Goal: Task Accomplishment & Management: Manage account settings

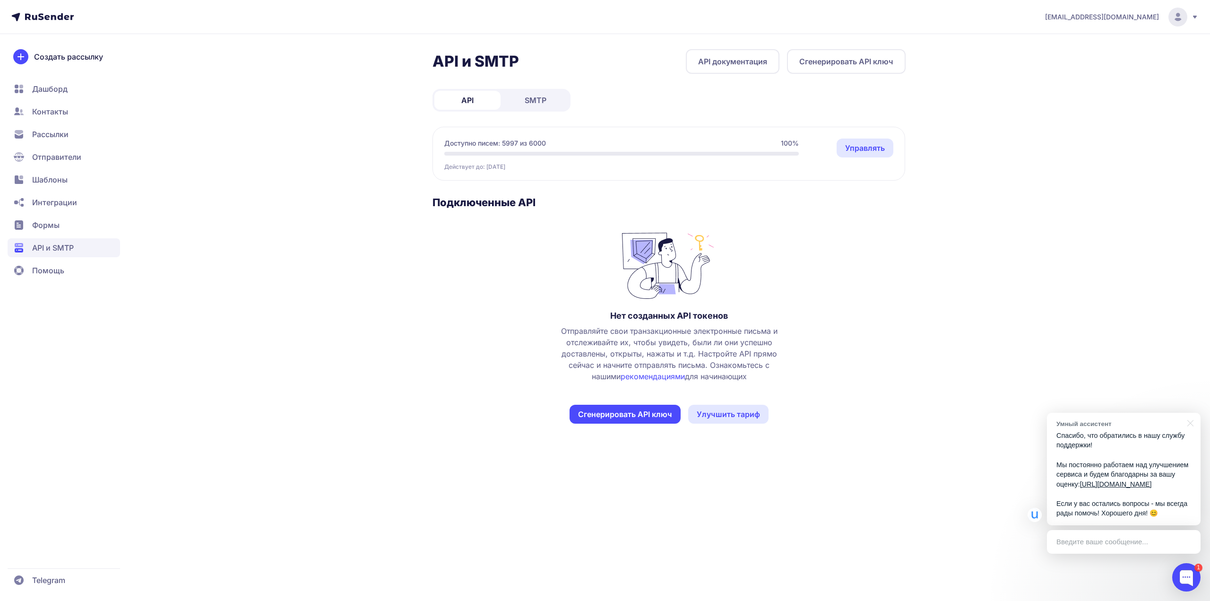
click at [521, 142] on span "Доступно писем: 5997 из 6000" at bounding box center [495, 143] width 102 height 9
click at [527, 101] on span "SMTP" at bounding box center [536, 100] width 22 height 11
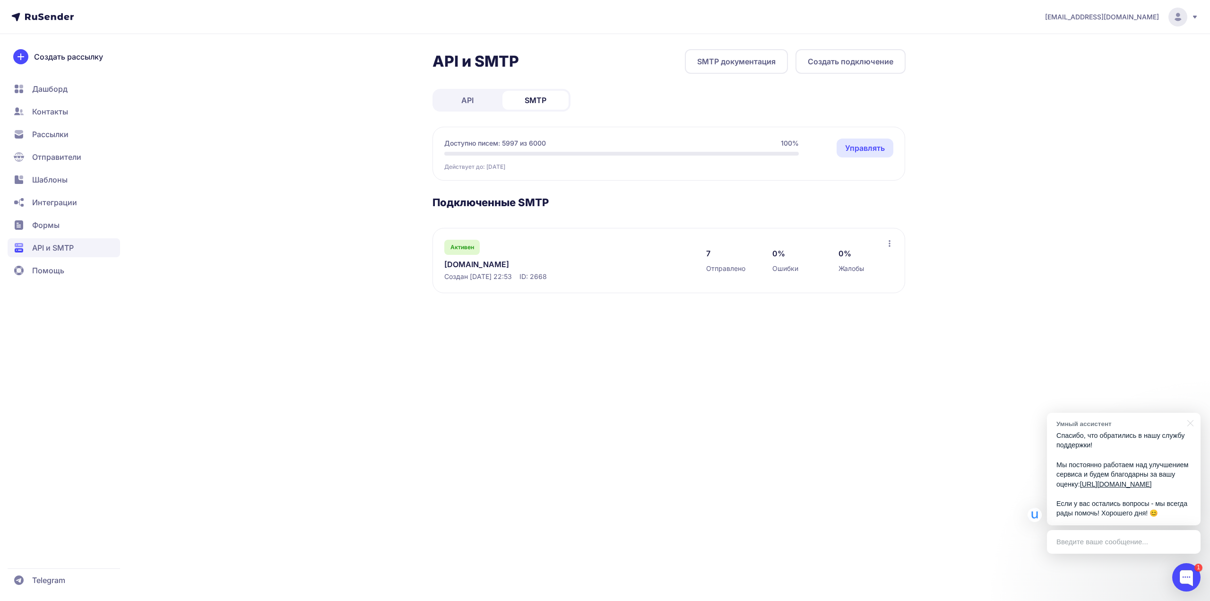
click at [464, 269] on link "[DOMAIN_NAME]" at bounding box center [541, 264] width 194 height 11
click at [855, 150] on link "Управлять" at bounding box center [865, 148] width 57 height 19
click at [465, 91] on link "API" at bounding box center [467, 100] width 66 height 19
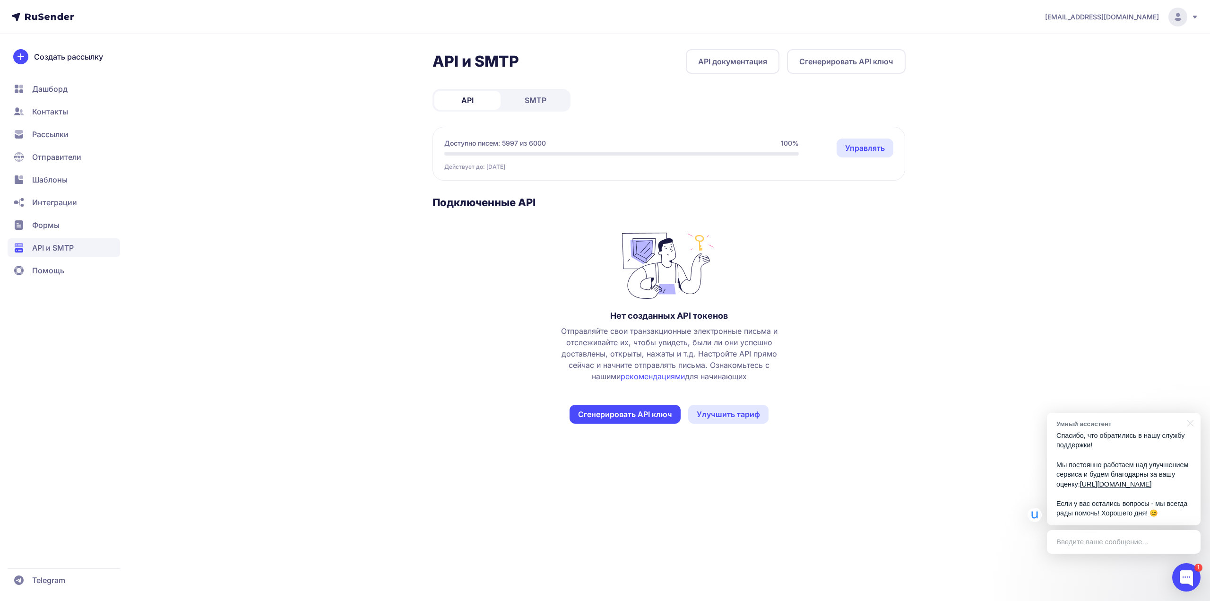
click at [516, 106] on link "SMTP" at bounding box center [535, 100] width 66 height 19
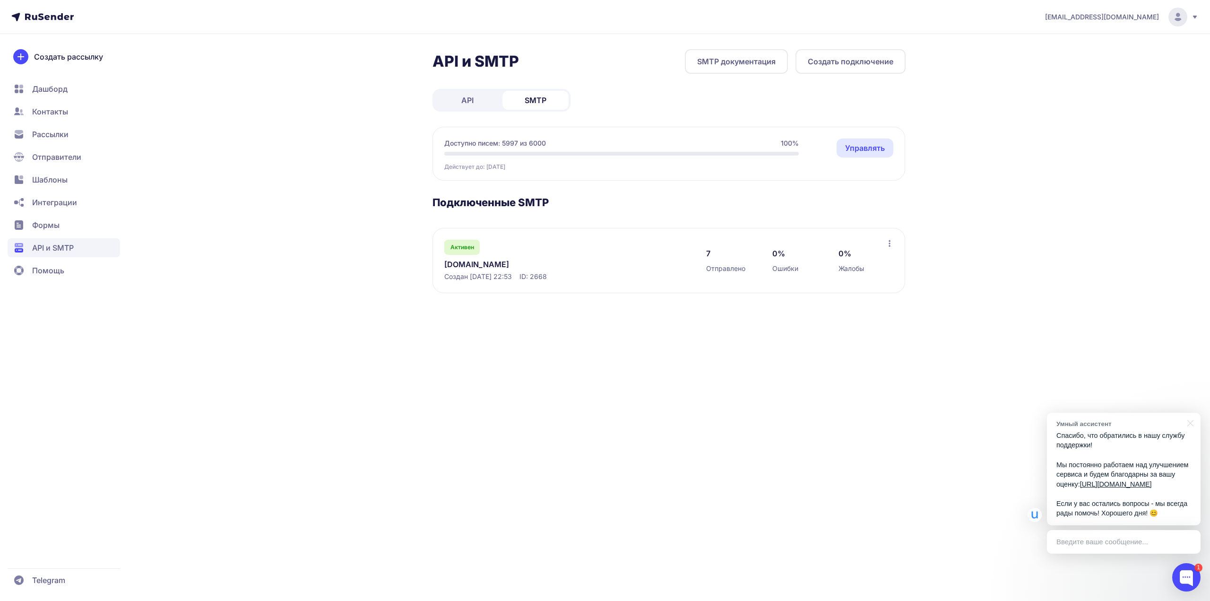
click at [464, 247] on span "Активен" at bounding box center [462, 247] width 24 height 8
click at [882, 245] on div "7 Отправлено 0% Ошибки 0% Жалобы" at bounding box center [796, 261] width 180 height 42
click at [889, 243] on icon at bounding box center [890, 243] width 2 height 7
click at [580, 237] on div "Активен Dudinae.ru Создан 02.10.2025, 22:53 ID: 2668 7 Отправлено 0% Ошибки 0% …" at bounding box center [669, 260] width 473 height 65
click at [78, 160] on span "Отправители" at bounding box center [56, 156] width 49 height 11
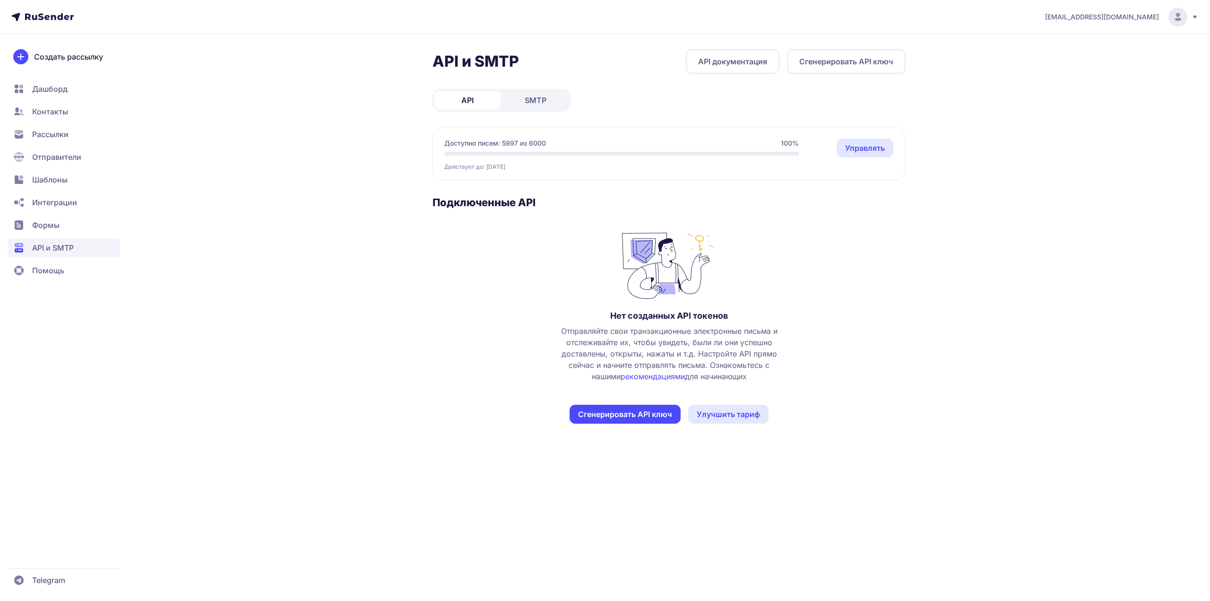
click at [866, 145] on link "Управлять" at bounding box center [865, 148] width 57 height 19
click at [533, 104] on span "SMTP" at bounding box center [536, 100] width 22 height 11
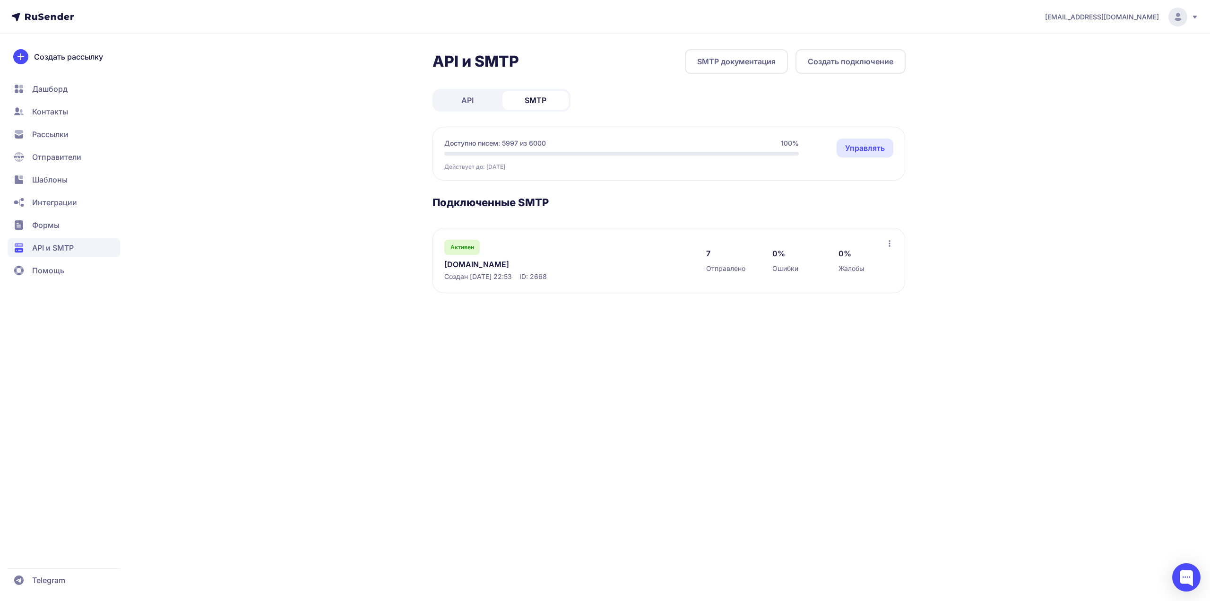
click at [847, 147] on link "Управлять" at bounding box center [865, 148] width 57 height 19
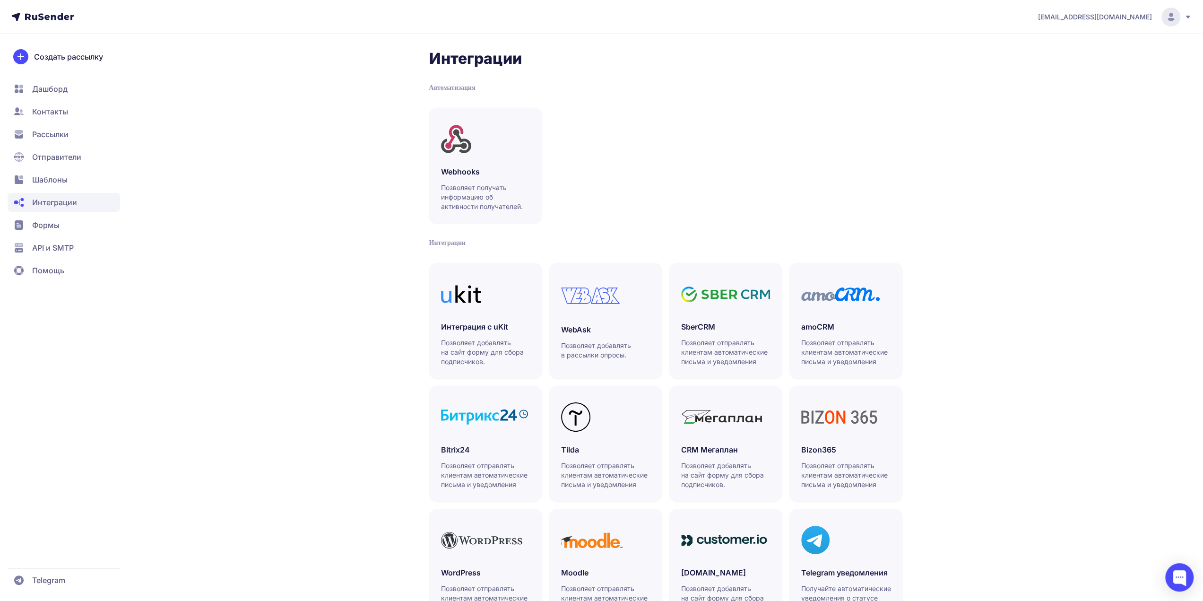
click at [67, 156] on span "Отправители" at bounding box center [56, 156] width 49 height 11
click at [69, 248] on span "API и SMTP" at bounding box center [53, 247] width 42 height 11
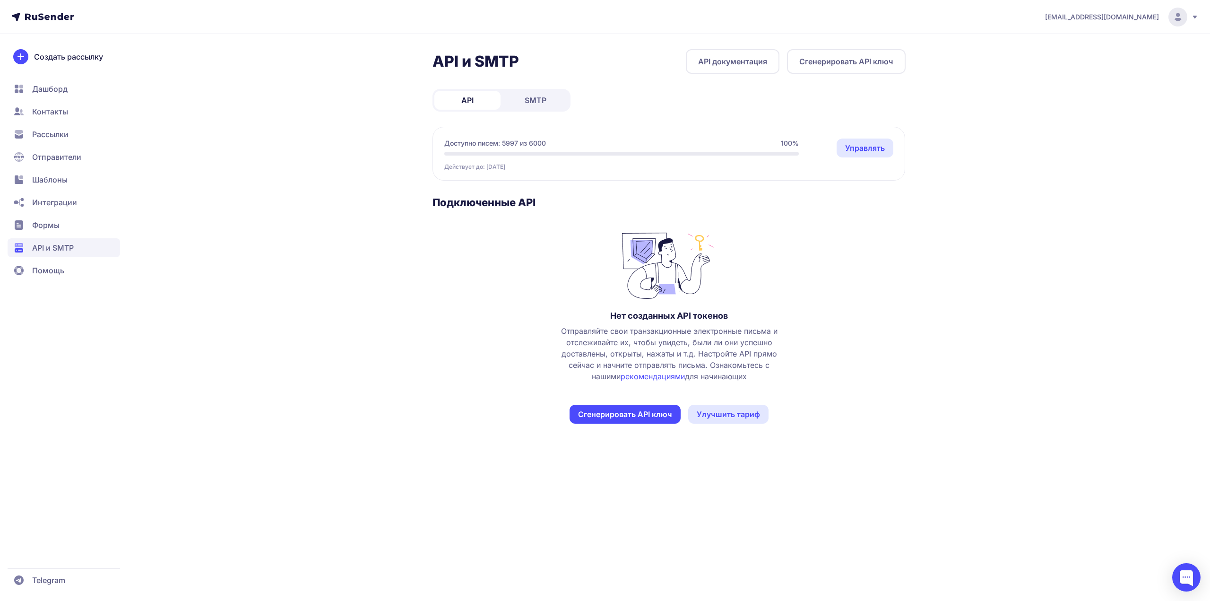
click at [62, 227] on span "Формы" at bounding box center [64, 225] width 113 height 19
click at [529, 153] on div at bounding box center [621, 154] width 355 height 4
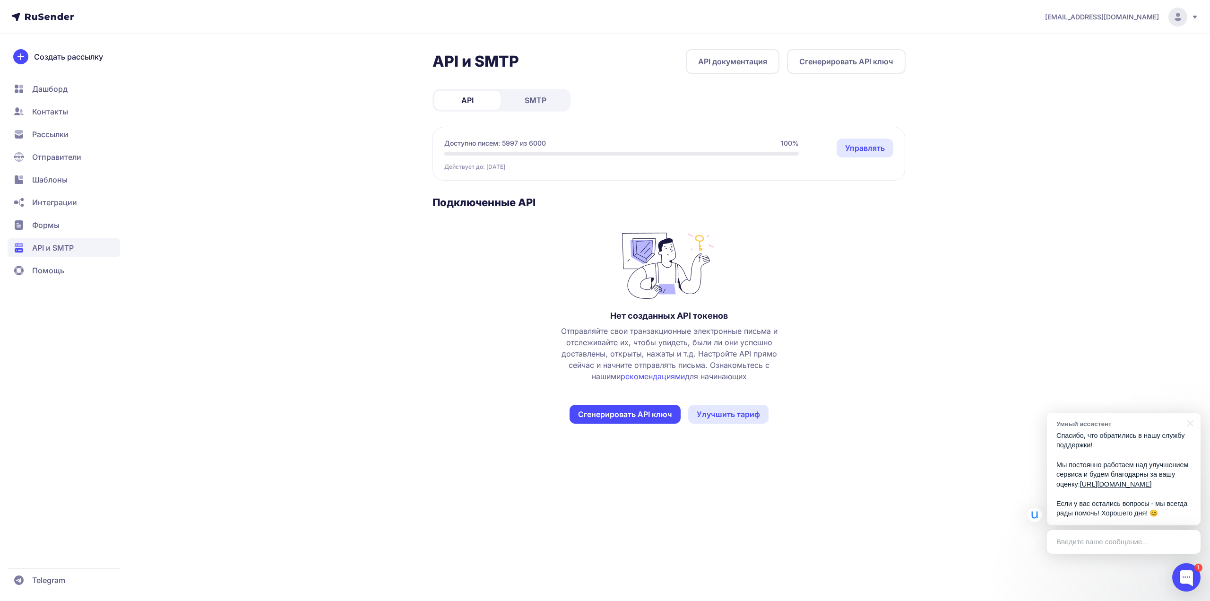
click at [543, 99] on span "SMTP" at bounding box center [536, 100] width 22 height 11
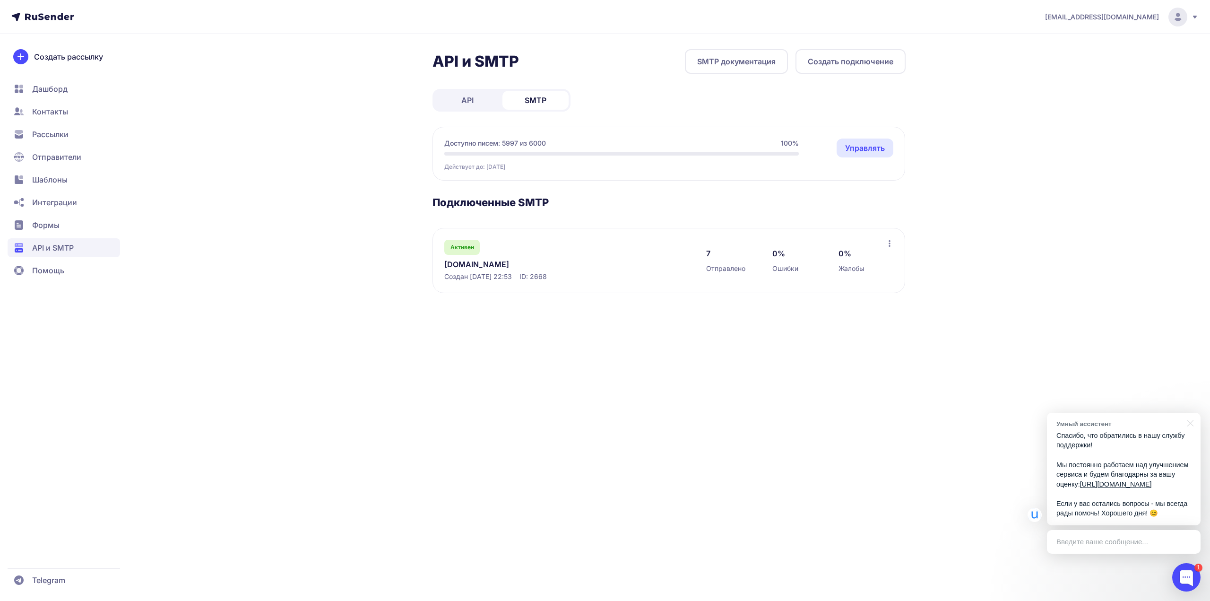
click at [461, 263] on link "Dudinae.ru" at bounding box center [541, 264] width 194 height 11
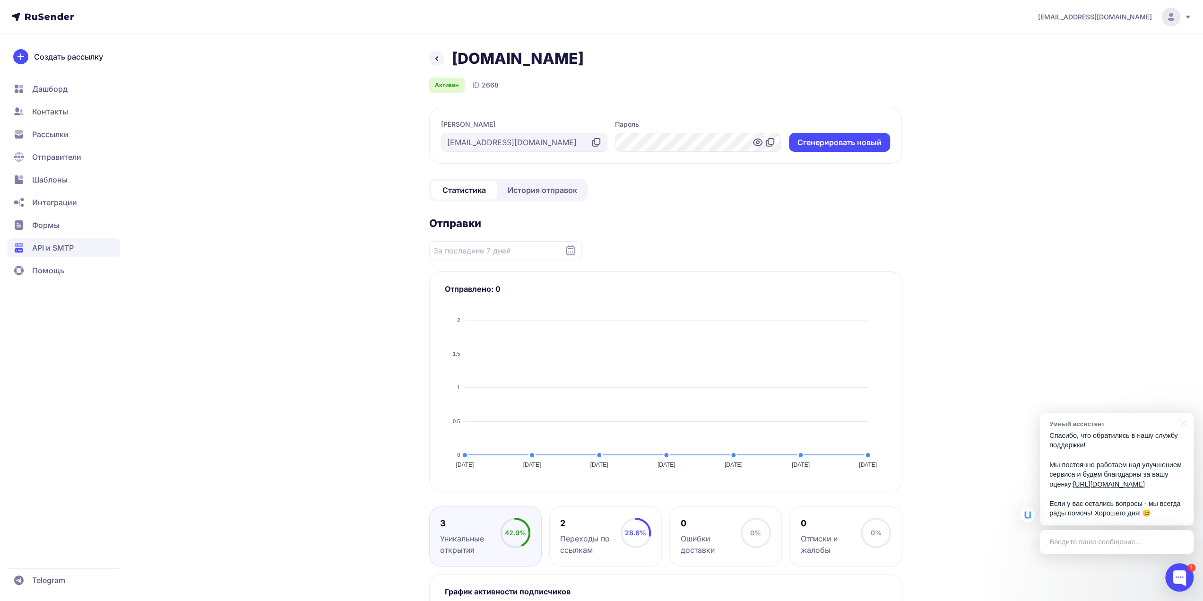
click at [562, 196] on link "История отправок" at bounding box center [542, 190] width 87 height 19
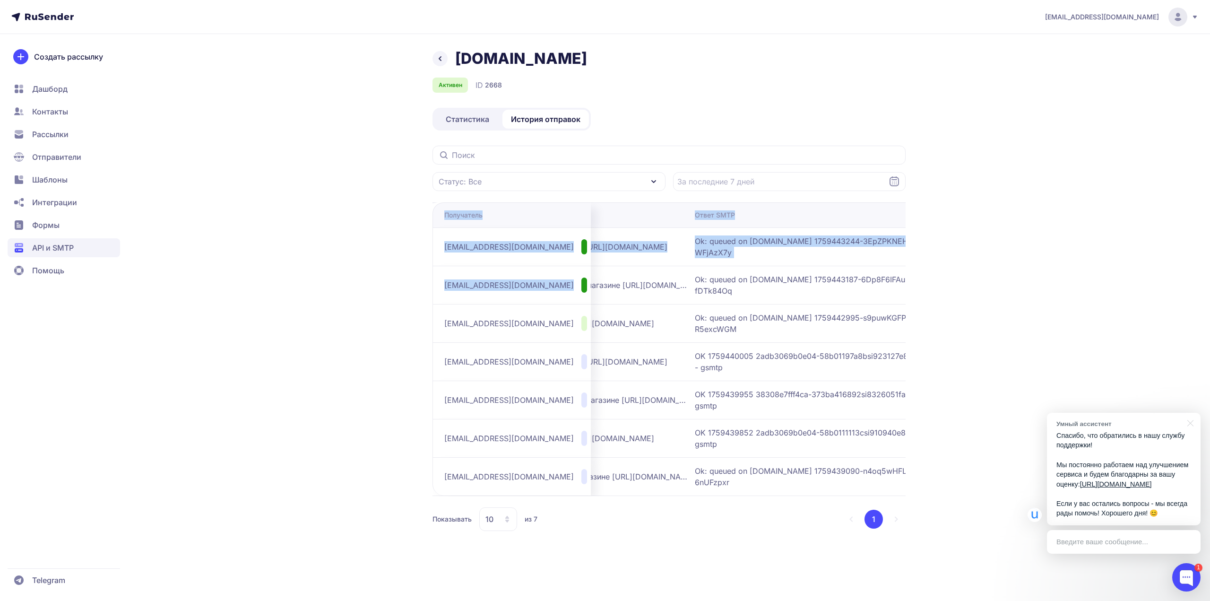
scroll to position [0, 333]
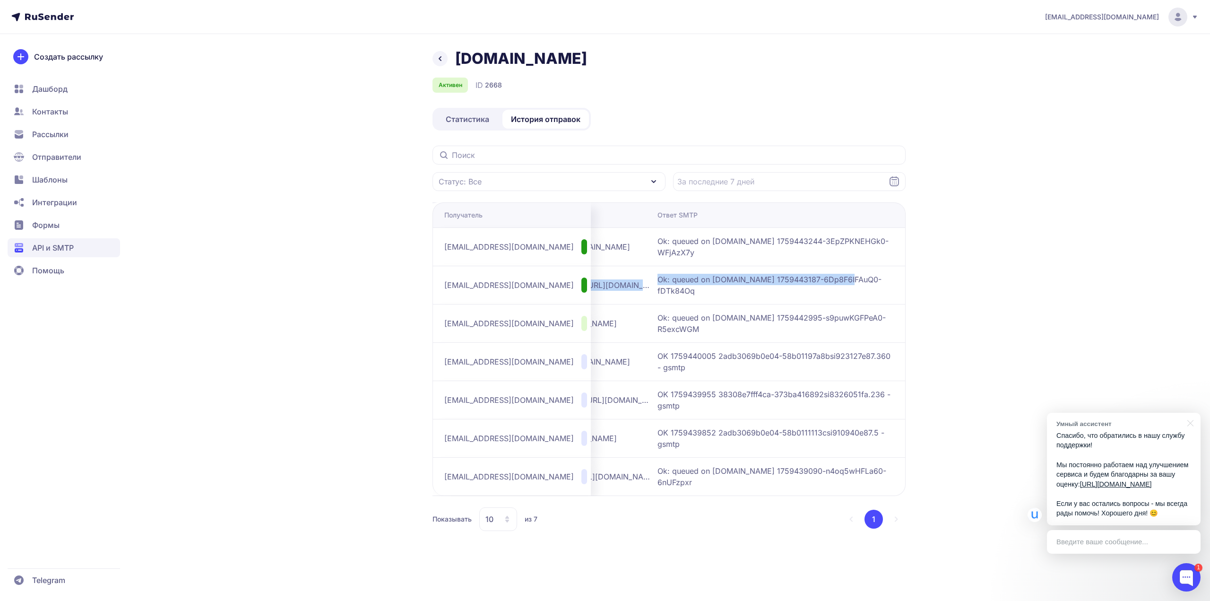
drag, startPoint x: 716, startPoint y: 283, endPoint x: 838, endPoint y: 284, distance: 122.4
click at [839, 284] on tr "velnikit@yandex.ru Кликнул 03.10.2025, 00:13 Вы оформили заказ #1029088053 в ма…" at bounding box center [504, 285] width 804 height 38
click at [826, 284] on span "Ok: queued on mail-nwsmtp-mxfront-production-main-60.iva.yp-c.yandex.net 175944…" at bounding box center [776, 285] width 236 height 23
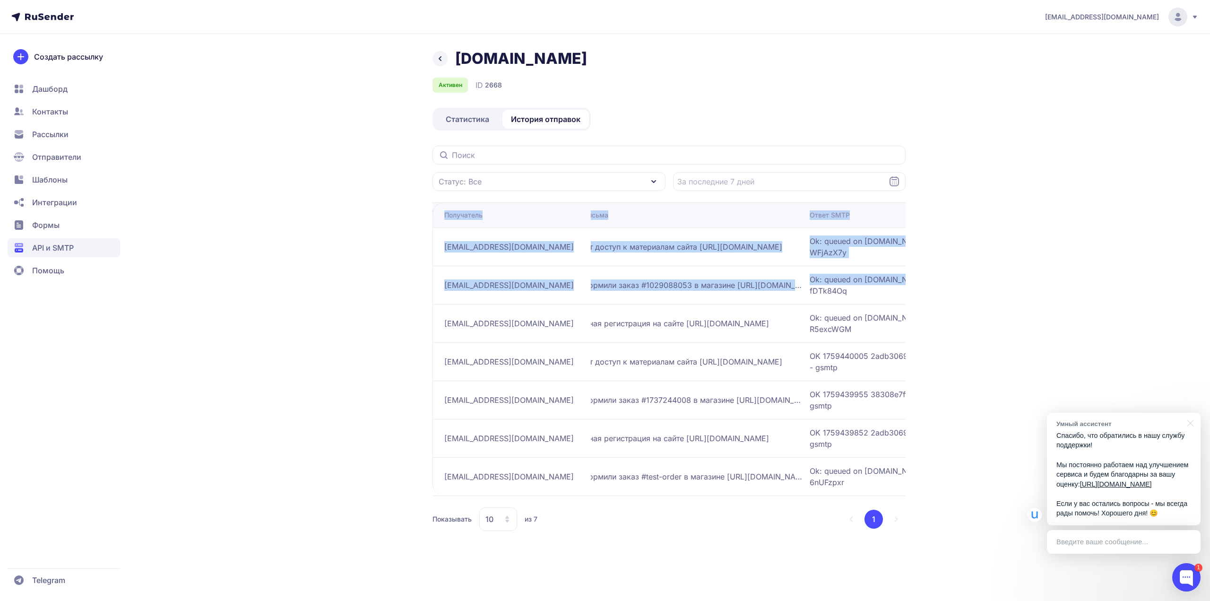
scroll to position [0, 0]
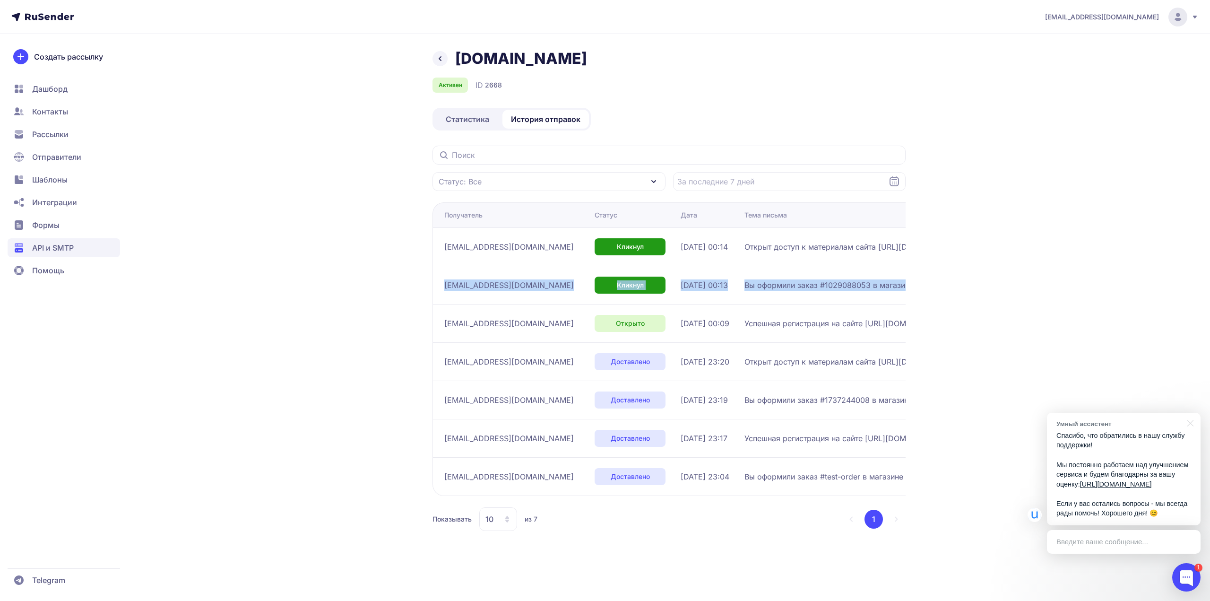
drag, startPoint x: 826, startPoint y: 284, endPoint x: 433, endPoint y: 277, distance: 393.4
click at [433, 277] on tr "velnikit@yandex.ru Кликнул 03.10.2025, 00:13 Вы оформили заказ #1029088053 в ма…" at bounding box center [835, 285] width 804 height 38
click at [471, 280] on span "velnikit@yandex.ru" at bounding box center [509, 284] width 130 height 11
click at [870, 516] on li "1" at bounding box center [874, 519] width 18 height 19
click at [844, 512] on div "1" at bounding box center [874, 519] width 64 height 19
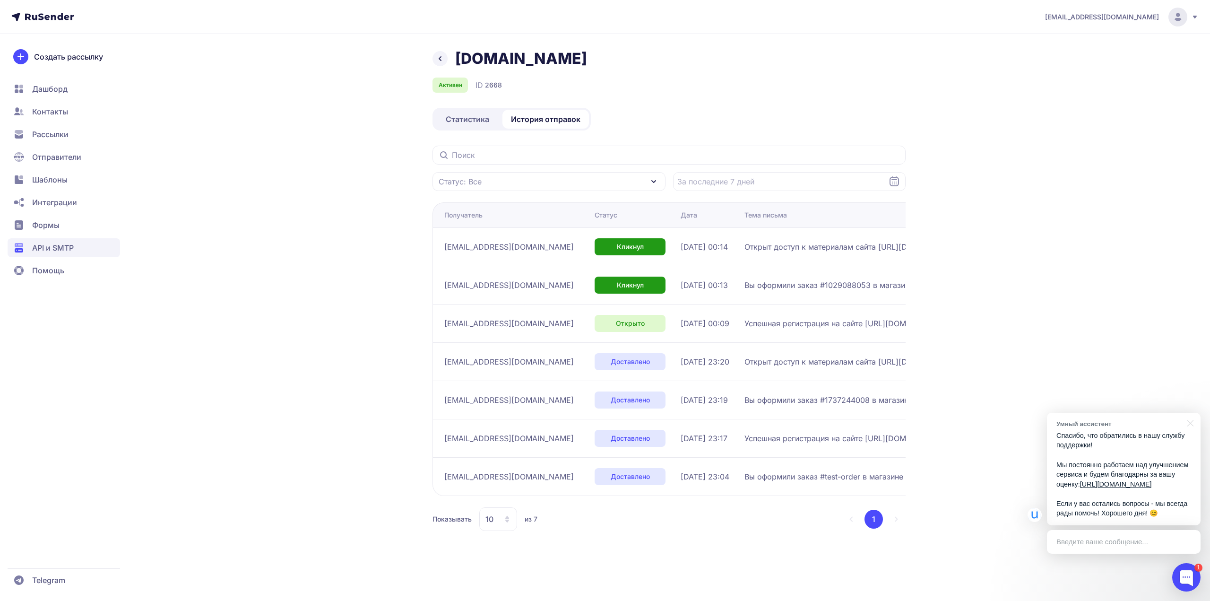
click at [988, 508] on div "nerfours@yandex.ru Dudinae.ru Активен ID 2668 Статистика История отправок Стату…" at bounding box center [605, 300] width 1210 height 601
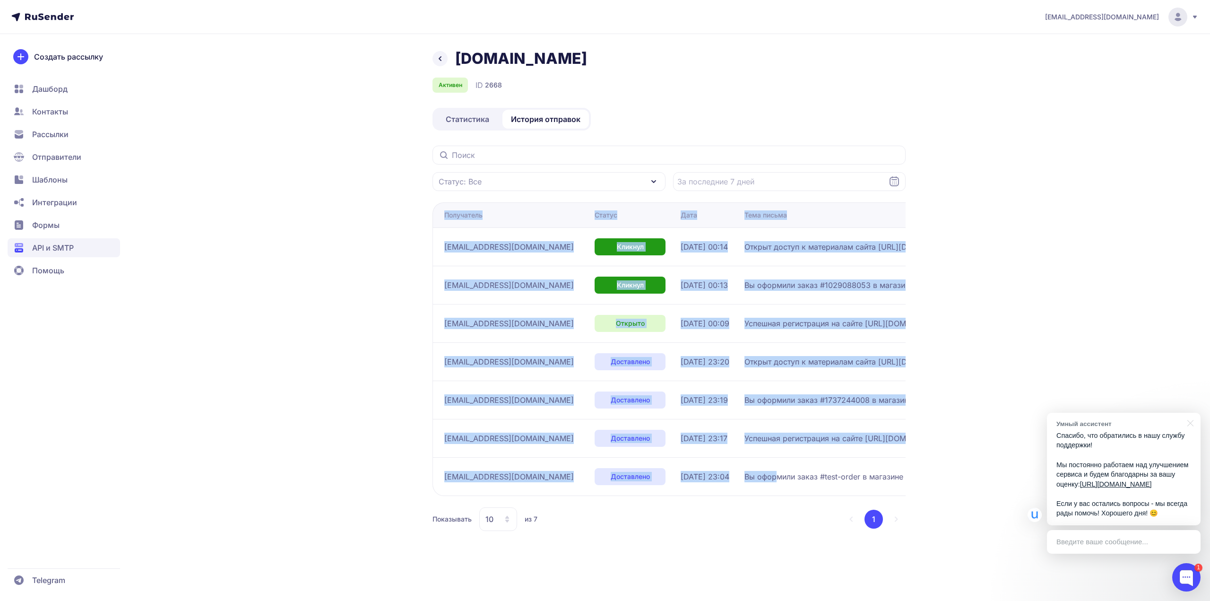
drag, startPoint x: 776, startPoint y: 482, endPoint x: 427, endPoint y: 210, distance: 442.9
click at [427, 210] on div "Dudinae.ru Активен ID 2668 Статистика История отправок Статус: Все Получатель С…" at bounding box center [605, 301] width 681 height 504
drag, startPoint x: 427, startPoint y: 210, endPoint x: 763, endPoint y: 471, distance: 425.5
click at [763, 469] on div "Dudinae.ru Активен ID 2668 Статистика История отправок Статус: Все Получатель С…" at bounding box center [605, 301] width 681 height 504
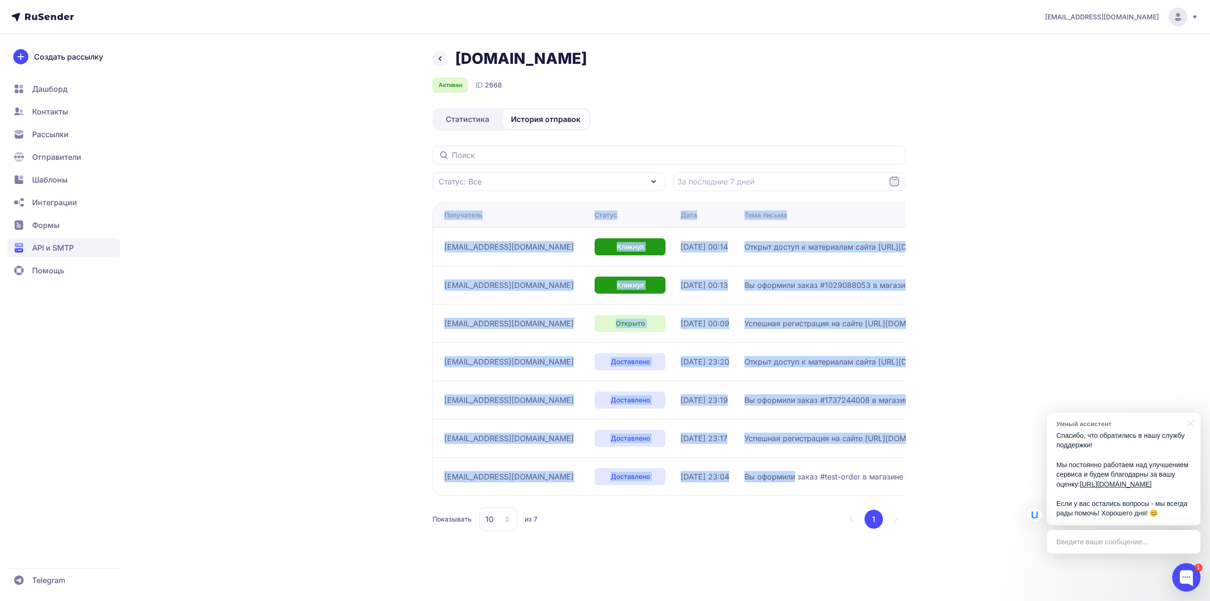
click at [722, 495] on div "Получатель Статус Дата Тема письма Ответ SMTP velnikit@yandex.ru Кликнул 03.10.…" at bounding box center [669, 366] width 473 height 329
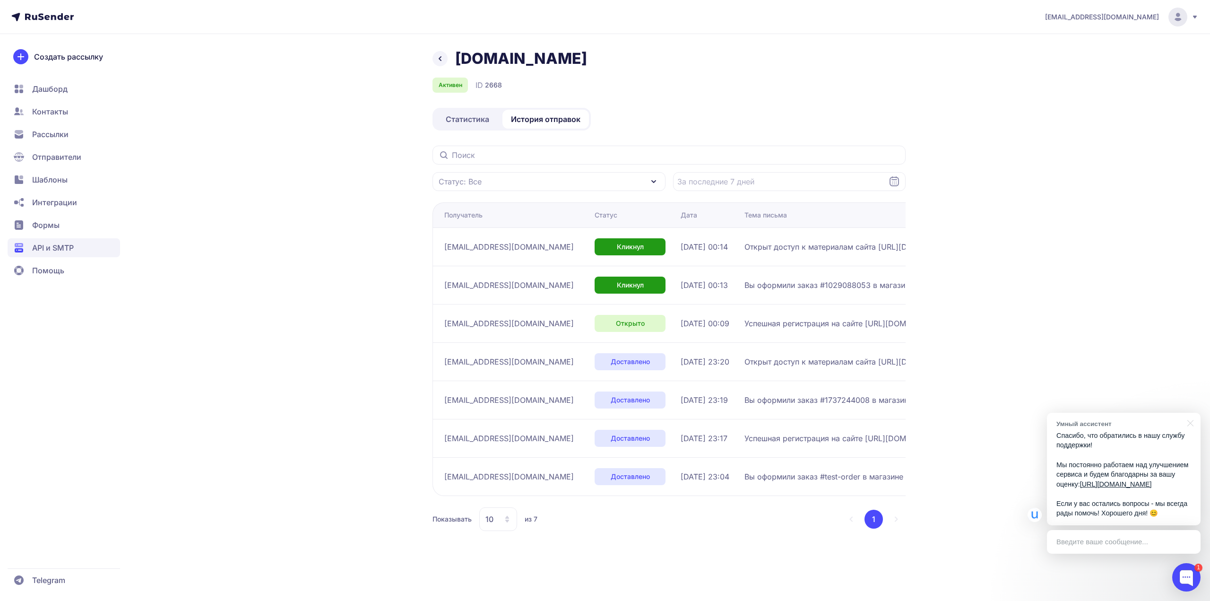
click at [564, 502] on div "Получатель Статус Дата Тема письма Ответ SMTP velnikit@yandex.ru Кликнул 03.10.…" at bounding box center [669, 366] width 473 height 329
click at [504, 519] on icon at bounding box center [507, 519] width 8 height 8
click at [507, 517] on icon at bounding box center [507, 519] width 4 height 7
click at [36, 275] on span "Помощь" at bounding box center [48, 270] width 32 height 11
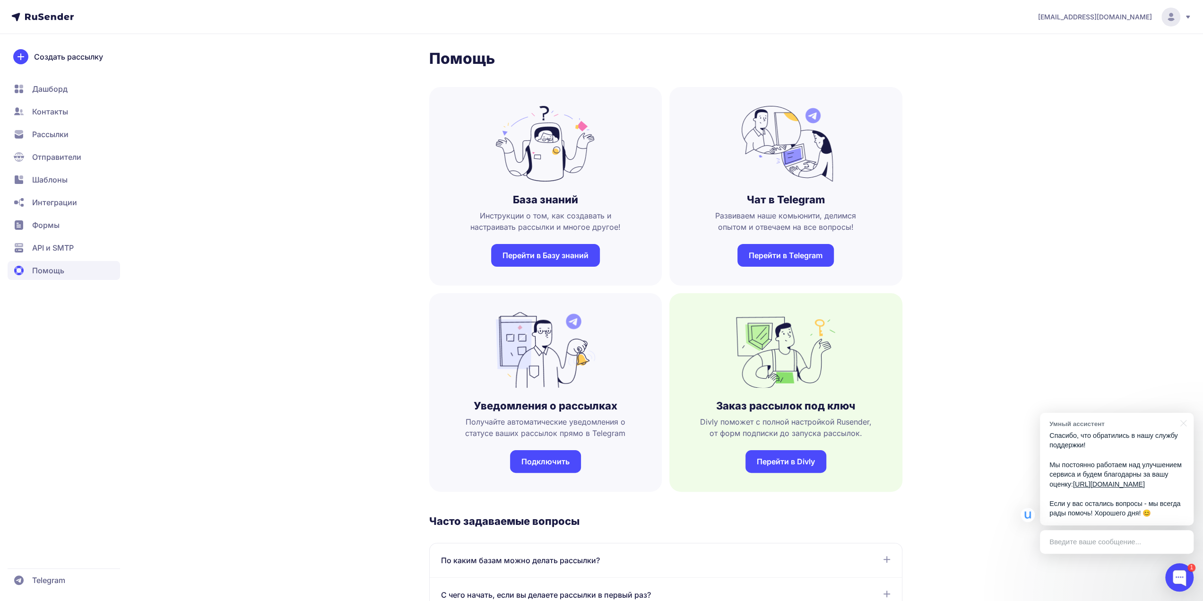
click at [66, 251] on span "API и SMTP" at bounding box center [53, 247] width 42 height 11
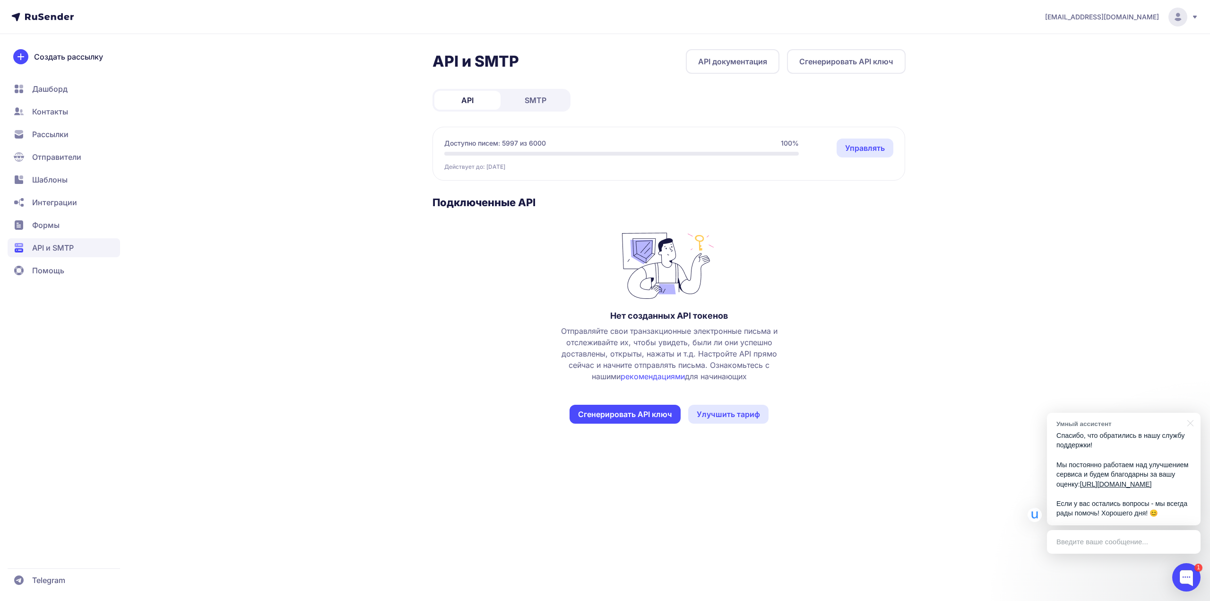
click at [47, 231] on span "Формы" at bounding box center [64, 225] width 113 height 19
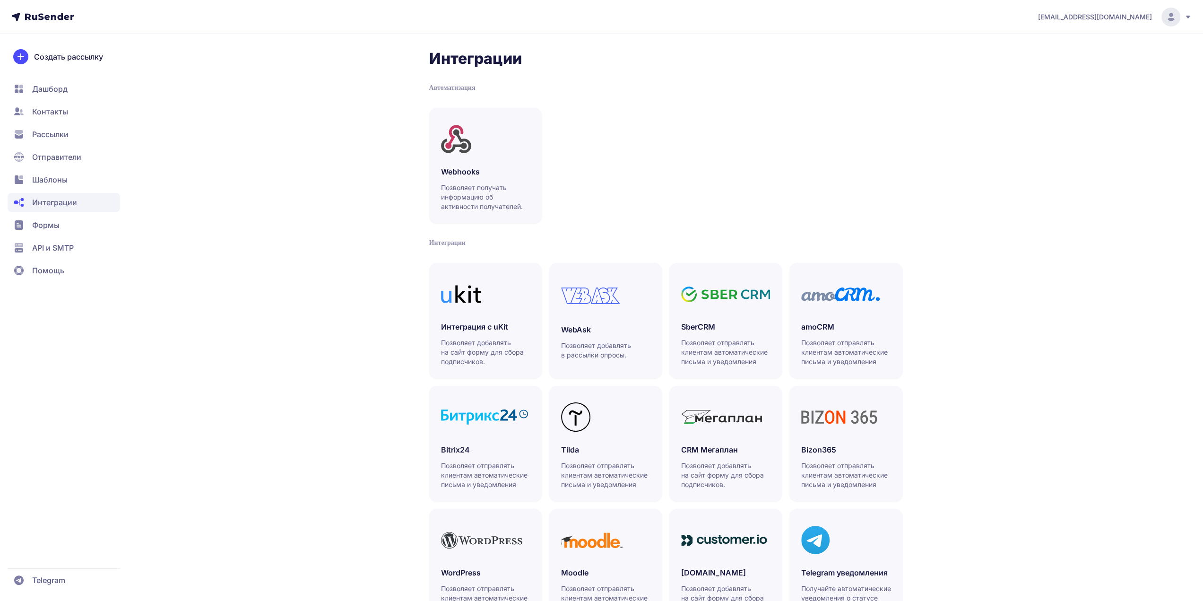
click at [65, 173] on span "Шаблоны" at bounding box center [64, 179] width 113 height 19
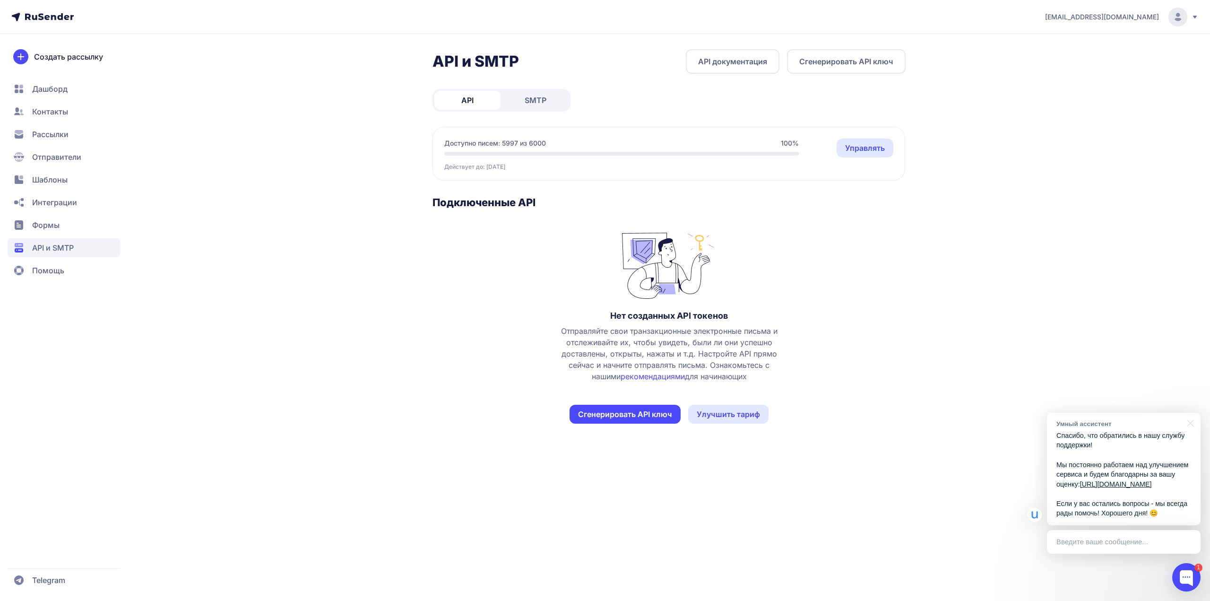
click at [538, 101] on span "SMTP" at bounding box center [536, 100] width 22 height 11
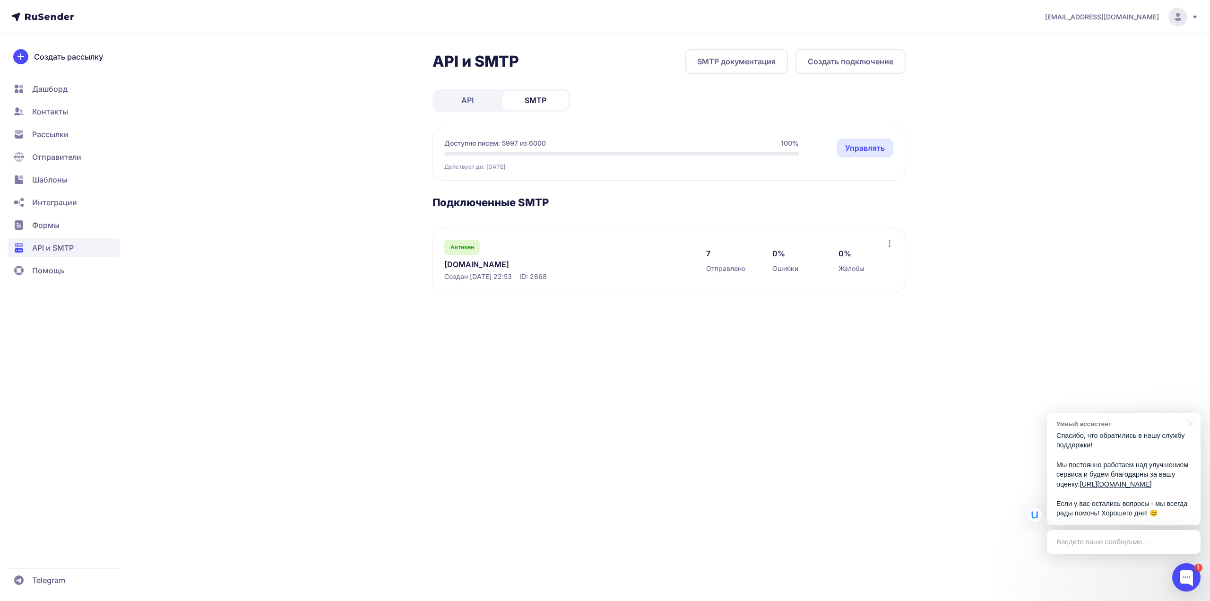
click at [892, 243] on icon at bounding box center [890, 244] width 8 height 8
click at [858, 228] on div "Активен Dudinae.ru Создан 02.10.2025, 22:53 ID: 2668 7 Отправлено 0% Ошибки 0% …" at bounding box center [669, 260] width 473 height 65
click at [540, 89] on div "API SMTP" at bounding box center [502, 100] width 138 height 23
click at [545, 98] on span "SMTP" at bounding box center [536, 100] width 22 height 11
click at [856, 149] on link "Управлять" at bounding box center [865, 148] width 57 height 19
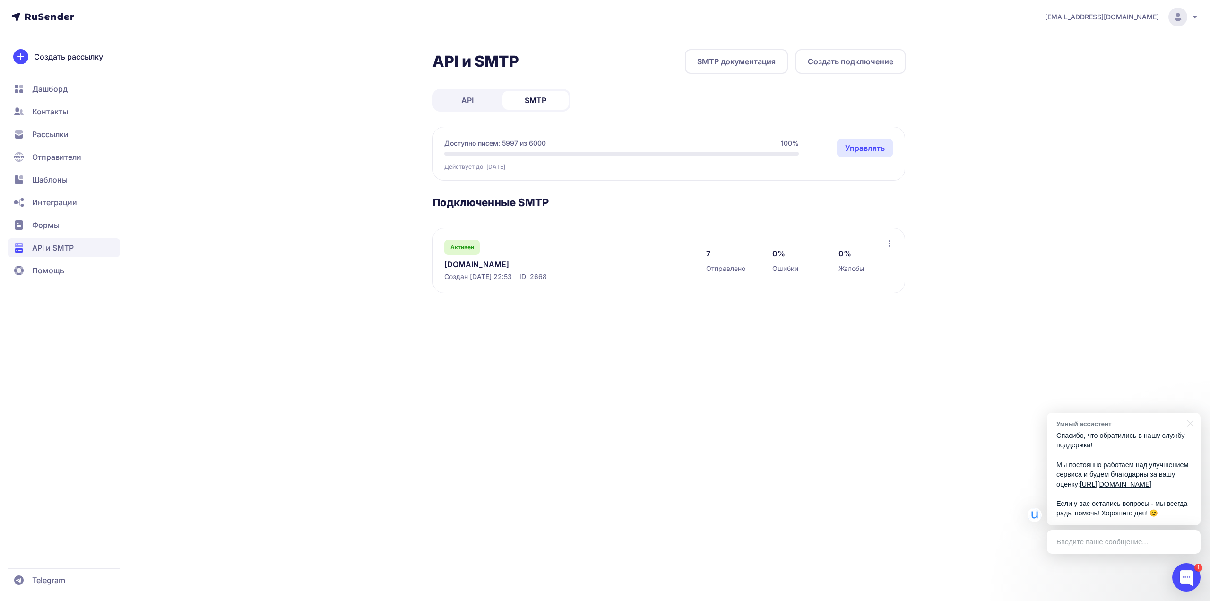
click at [465, 101] on span "API" at bounding box center [467, 100] width 12 height 11
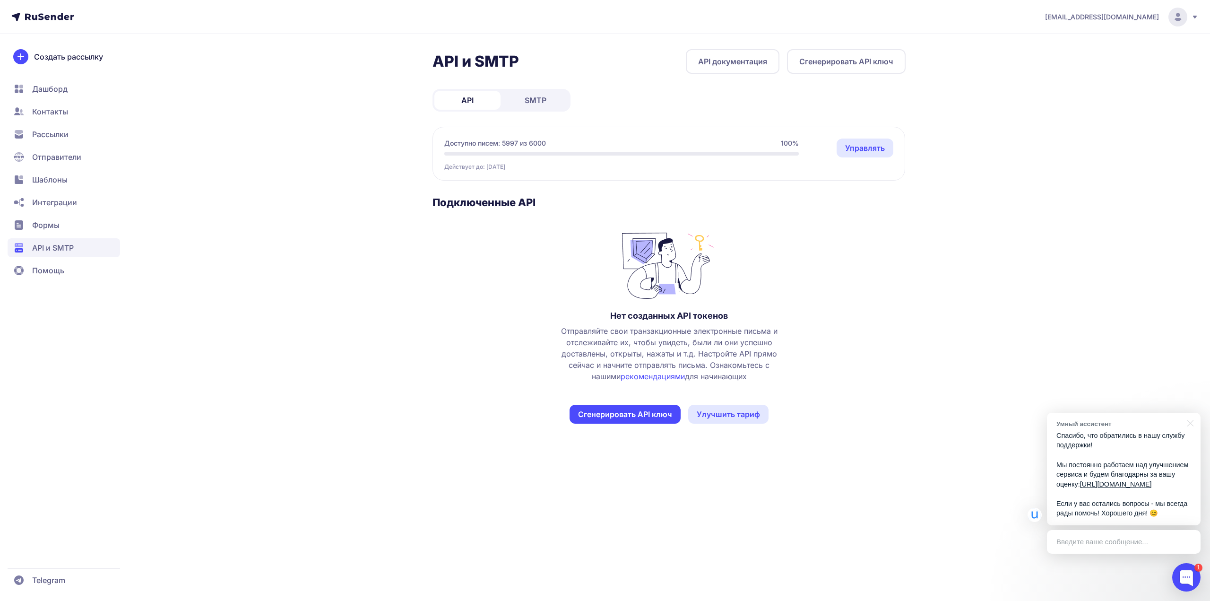
click at [519, 101] on link "SMTP" at bounding box center [535, 100] width 66 height 19
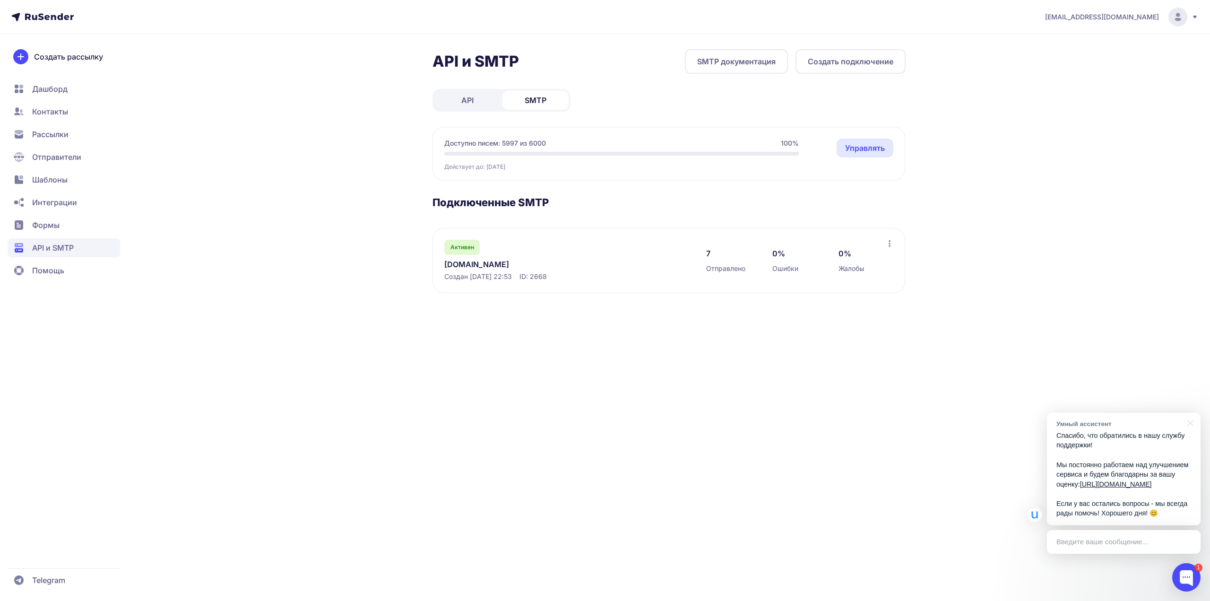
click at [66, 252] on span "API и SMTP" at bounding box center [53, 247] width 42 height 11
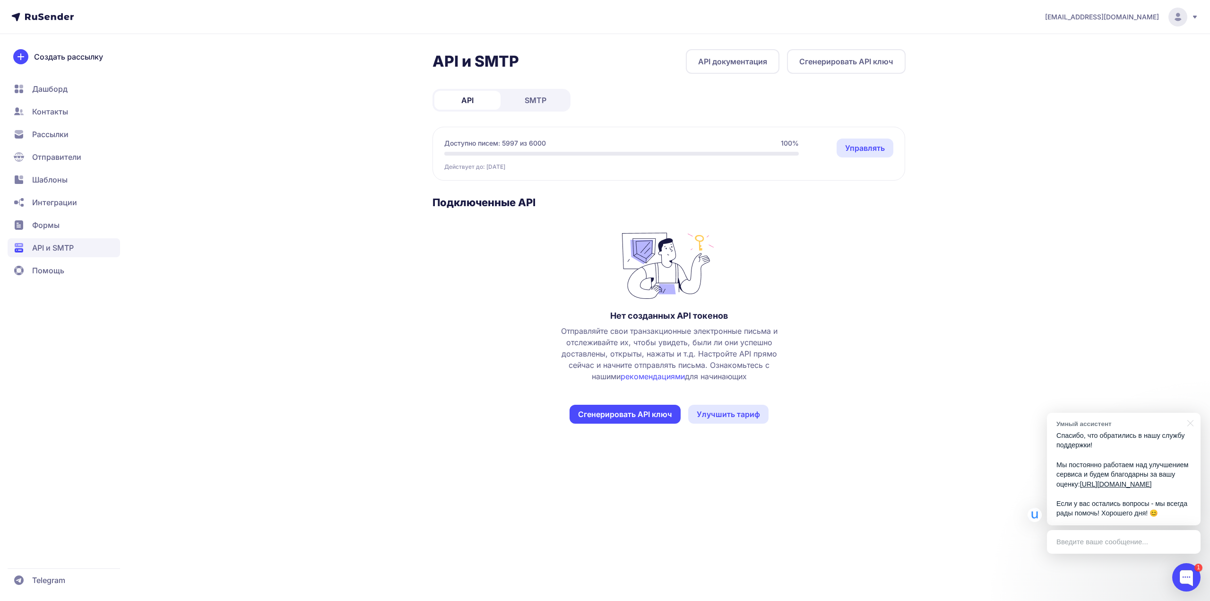
click at [72, 209] on span "Интеграции" at bounding box center [64, 202] width 113 height 19
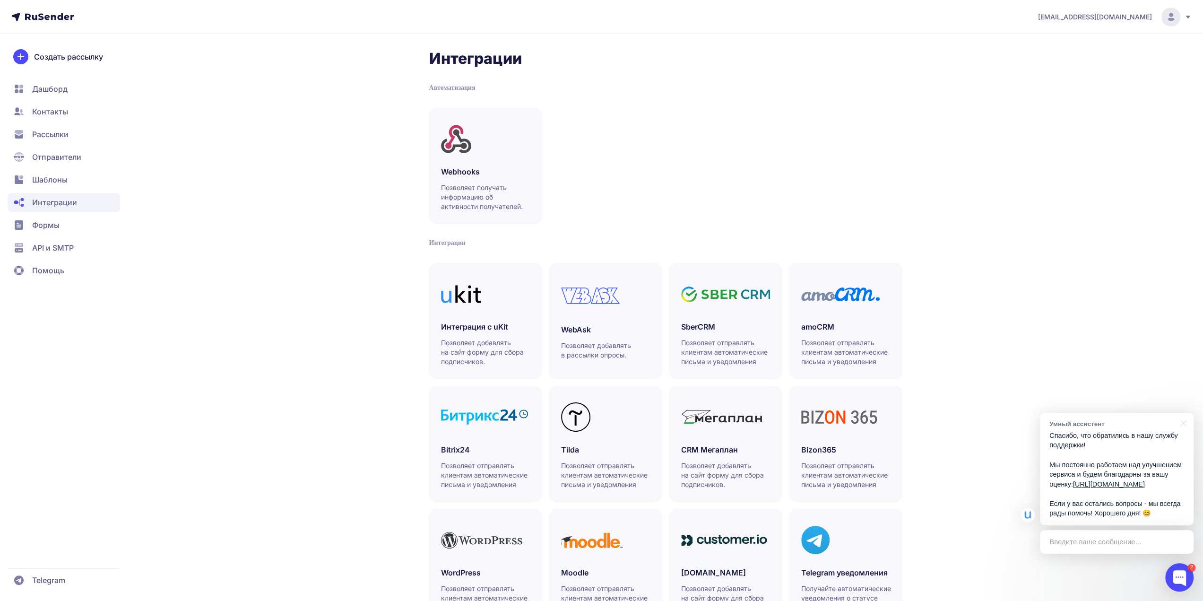
click at [82, 164] on span "Отправители" at bounding box center [64, 156] width 113 height 19
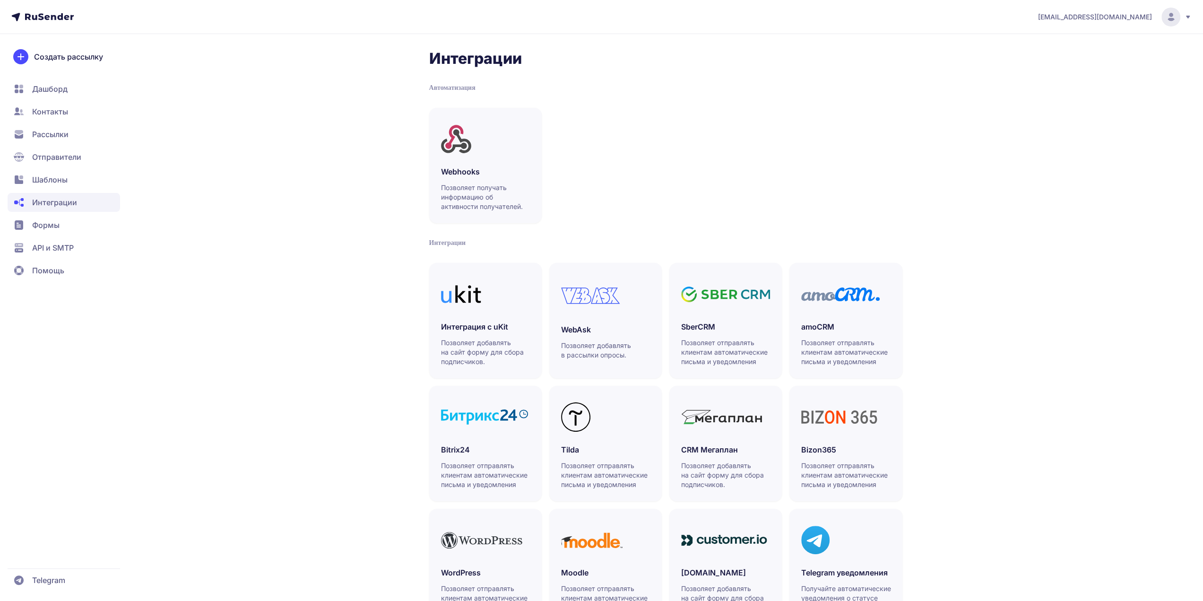
click at [62, 178] on span "Шаблоны" at bounding box center [49, 179] width 35 height 11
